Goal: Book appointment/travel/reservation

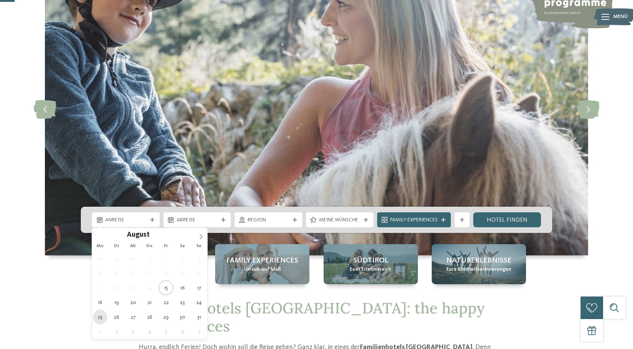
type div "25.08.2025"
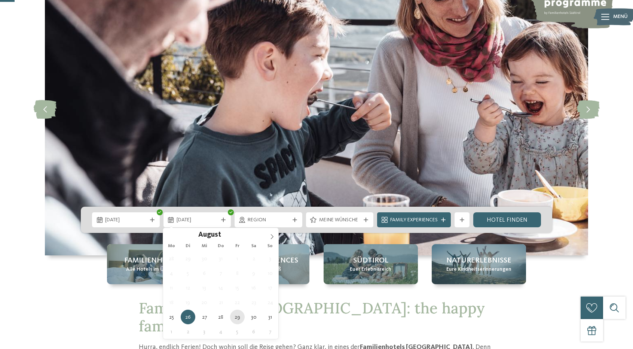
type div "29.08.2025"
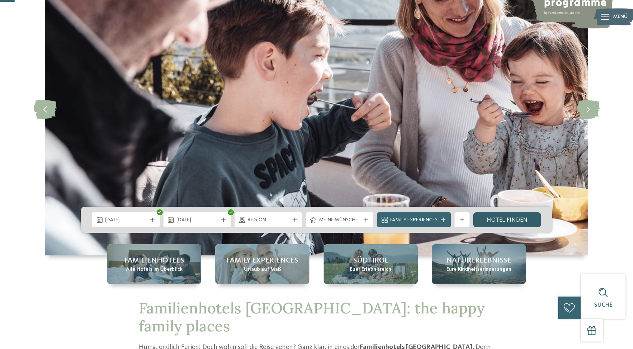
click at [501, 222] on link "Hotel finden" at bounding box center [507, 219] width 68 height 15
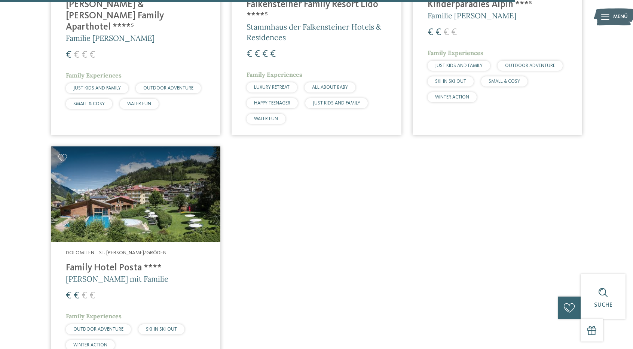
scroll to position [2132, 0]
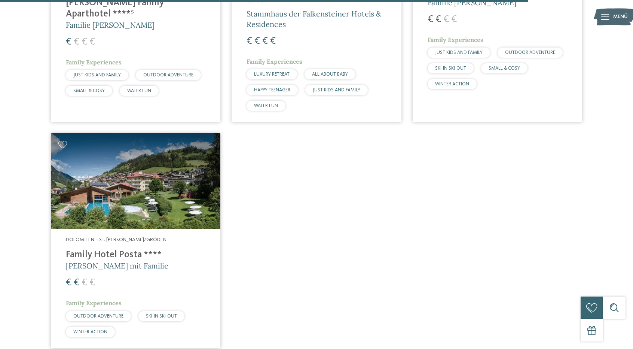
click at [100, 249] on h4 "Family Hotel Posta ****" at bounding box center [136, 254] width 140 height 11
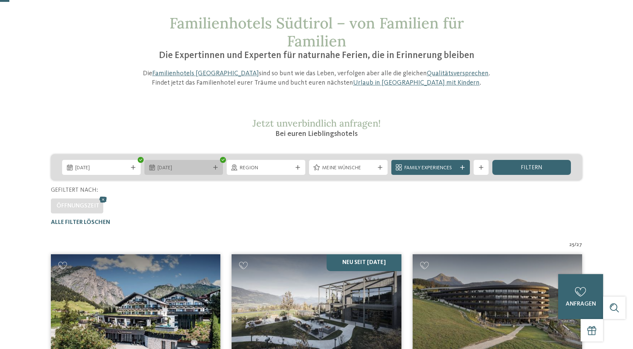
scroll to position [37, 0]
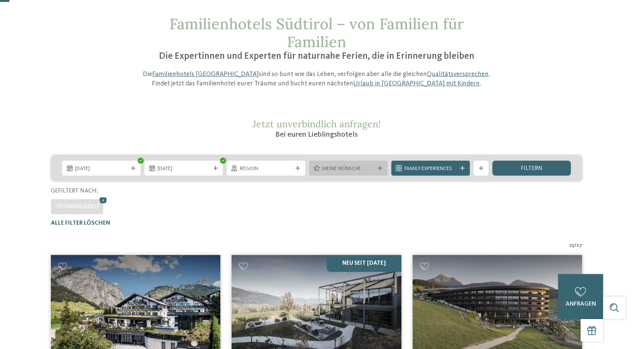
click at [351, 167] on span "Meine Wünsche" at bounding box center [348, 168] width 52 height 7
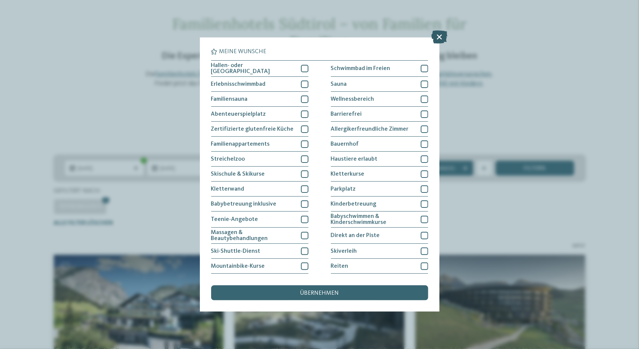
click at [438, 40] on icon at bounding box center [439, 37] width 16 height 13
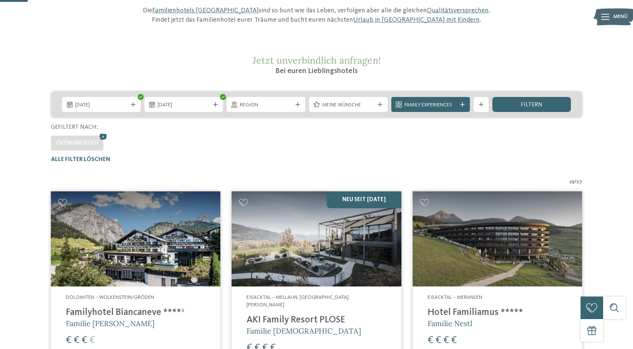
scroll to position [112, 0]
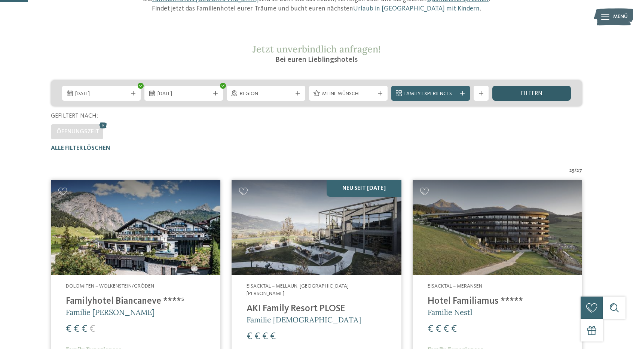
click at [538, 93] on span "filtern" at bounding box center [532, 94] width 22 height 6
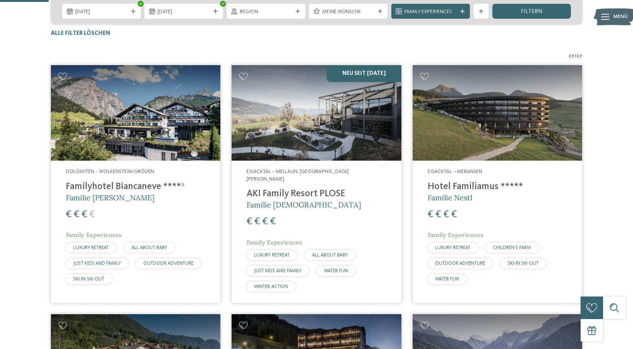
scroll to position [212, 0]
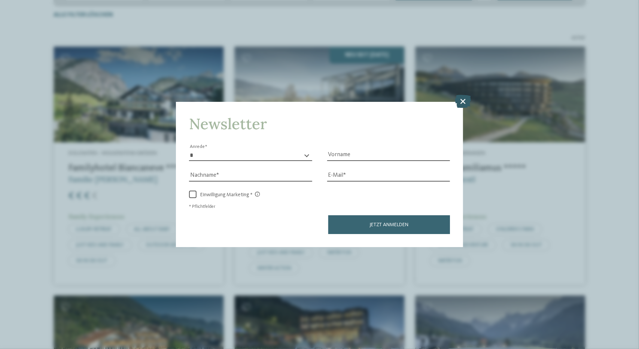
click at [462, 102] on icon at bounding box center [463, 101] width 16 height 13
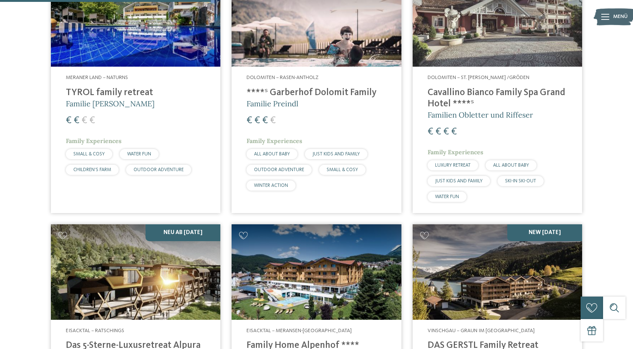
scroll to position [923, 0]
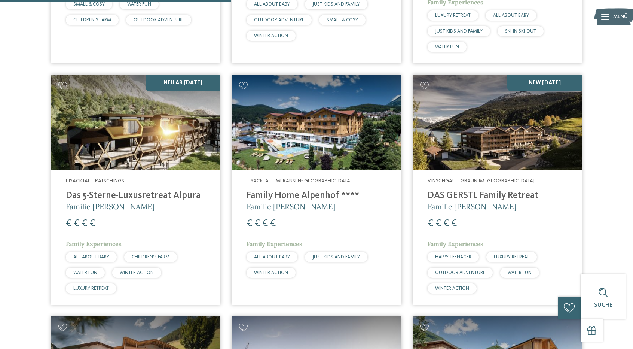
click at [310, 190] on h4 "Family Home Alpenhof ****" at bounding box center [317, 195] width 140 height 11
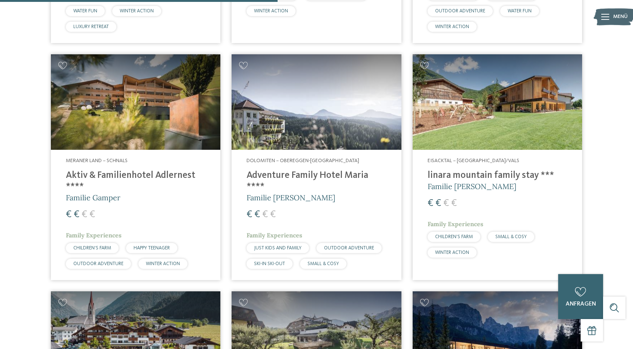
scroll to position [1185, 0]
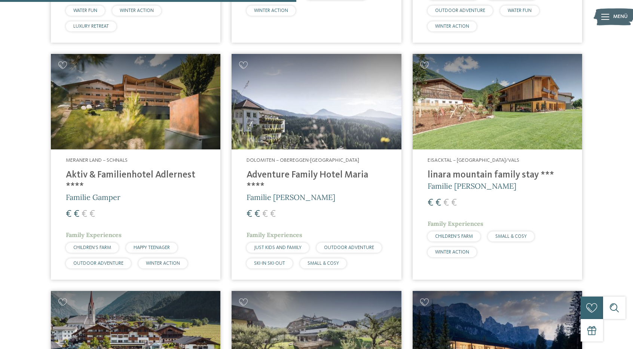
click at [296, 169] on h4 "Adventure Family Hotel Maria ****" at bounding box center [317, 180] width 140 height 22
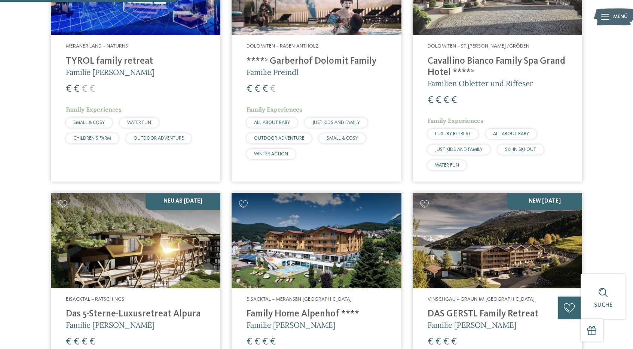
scroll to position [699, 0]
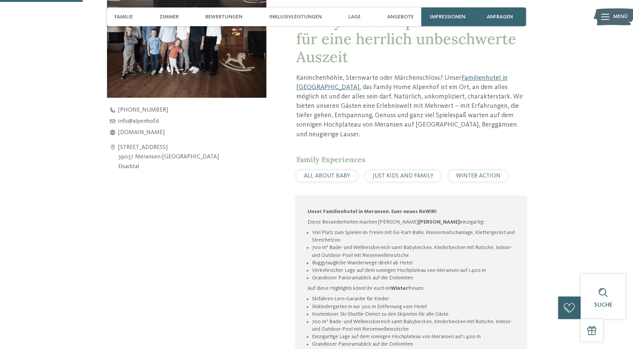
scroll to position [411, 0]
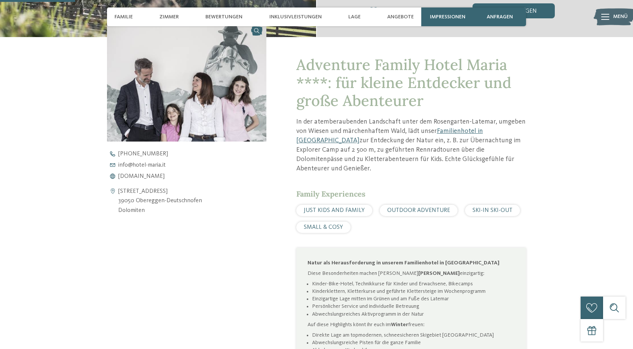
scroll to position [299, 0]
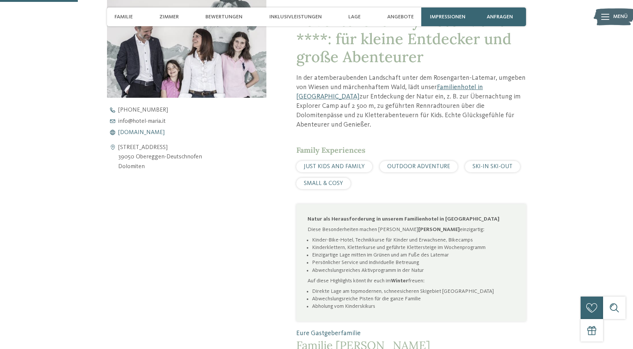
click at [142, 133] on span "[DOMAIN_NAME]" at bounding box center [141, 132] width 46 height 6
